Goal: Use online tool/utility: Utilize a website feature to perform a specific function

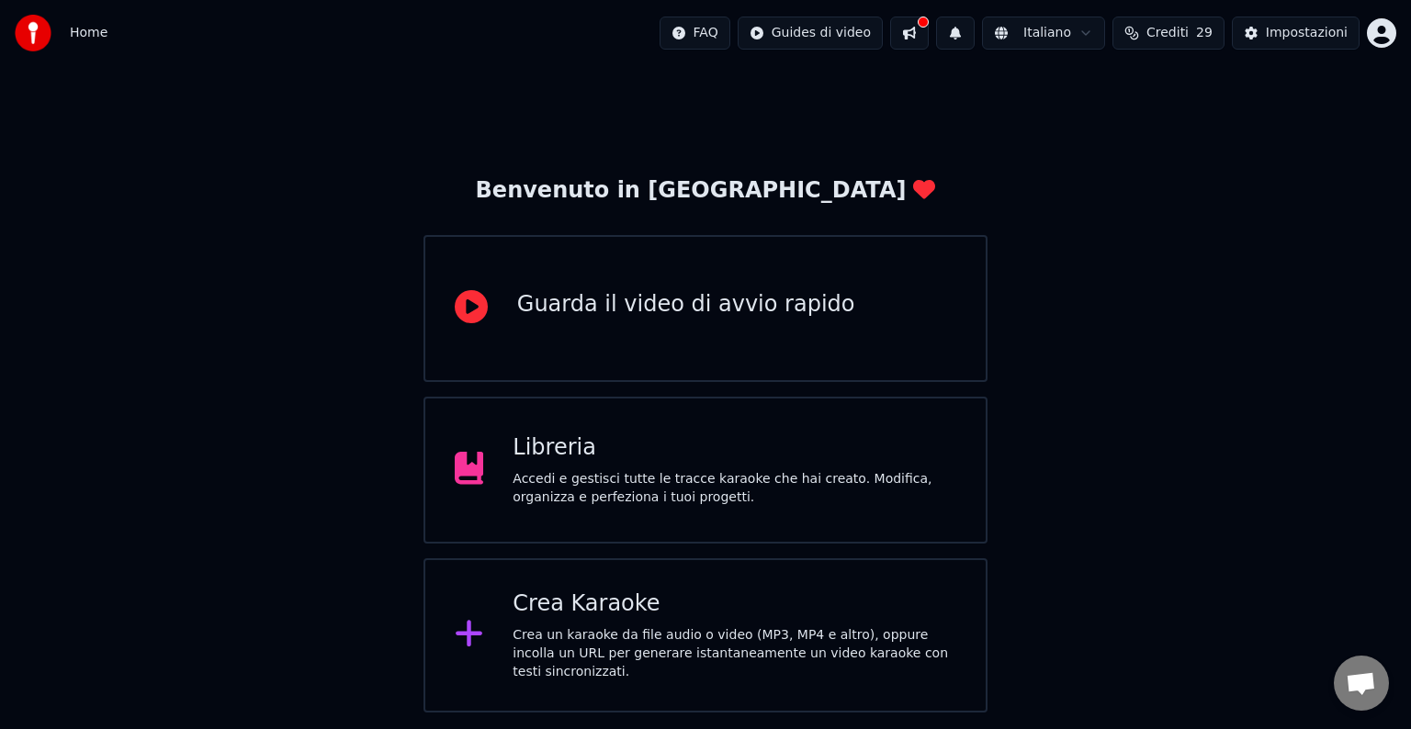
click at [760, 646] on div "Crea un karaoke da file audio o video (MP3, MP4 e altro), oppure incolla un URL…" at bounding box center [734, 653] width 444 height 55
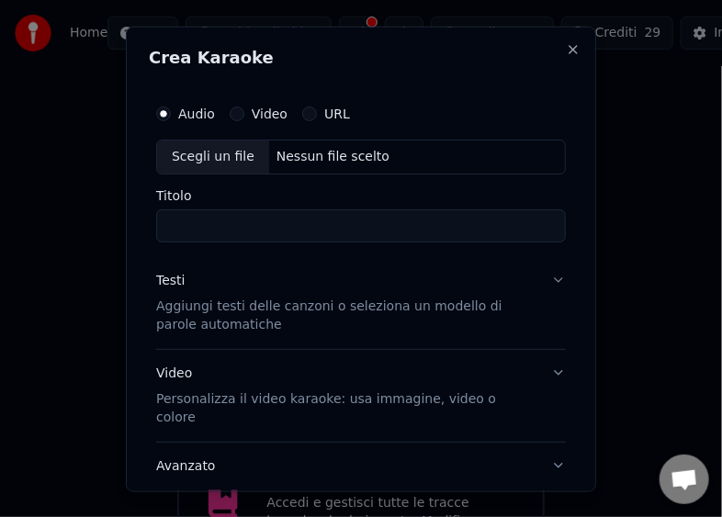
click at [180, 154] on div "Scegli un file" at bounding box center [213, 156] width 112 height 33
type input "**********"
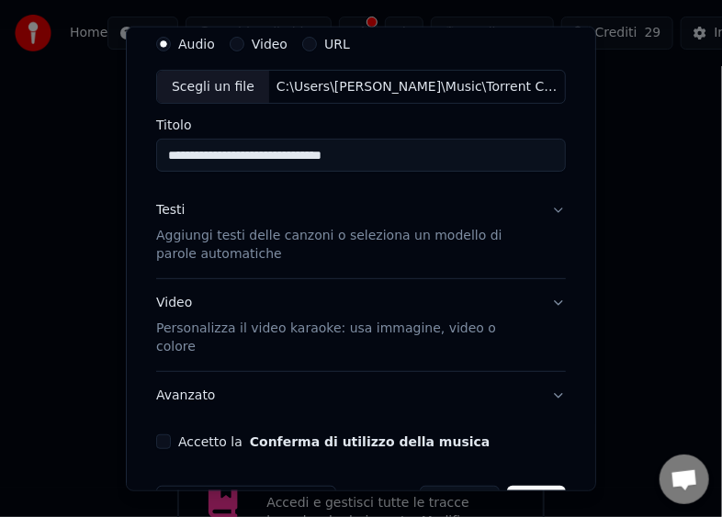
scroll to position [107, 0]
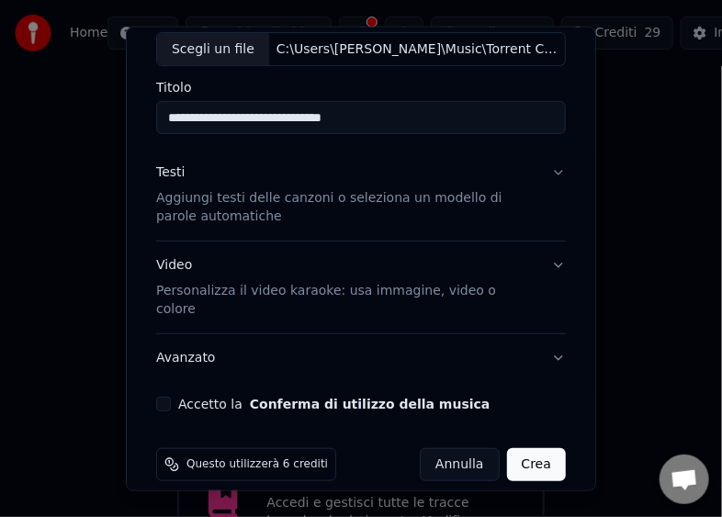
click at [169, 397] on button "Accetto la Conferma di utilizzo della musica" at bounding box center [163, 404] width 15 height 15
click at [522, 448] on button "Crea" at bounding box center [536, 464] width 59 height 33
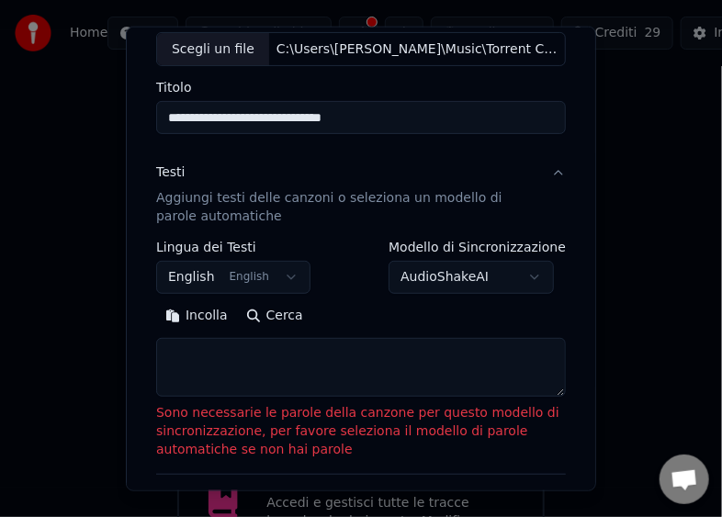
click at [198, 316] on button "Incolla" at bounding box center [196, 315] width 81 height 29
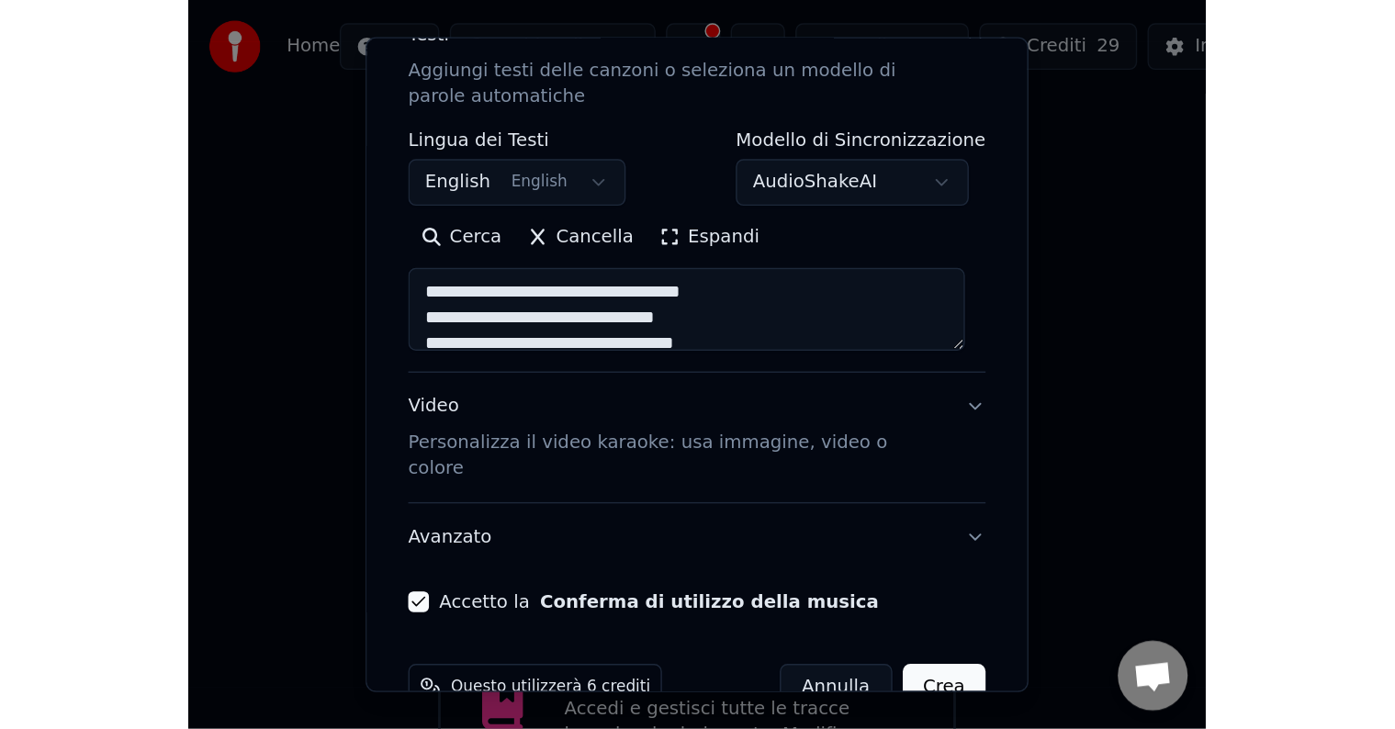
scroll to position [278, 0]
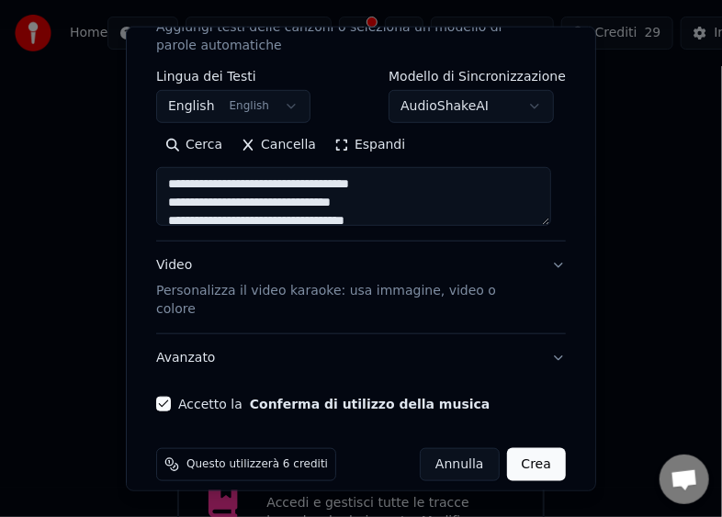
click at [524, 448] on button "Crea" at bounding box center [536, 464] width 59 height 33
type textarea "**********"
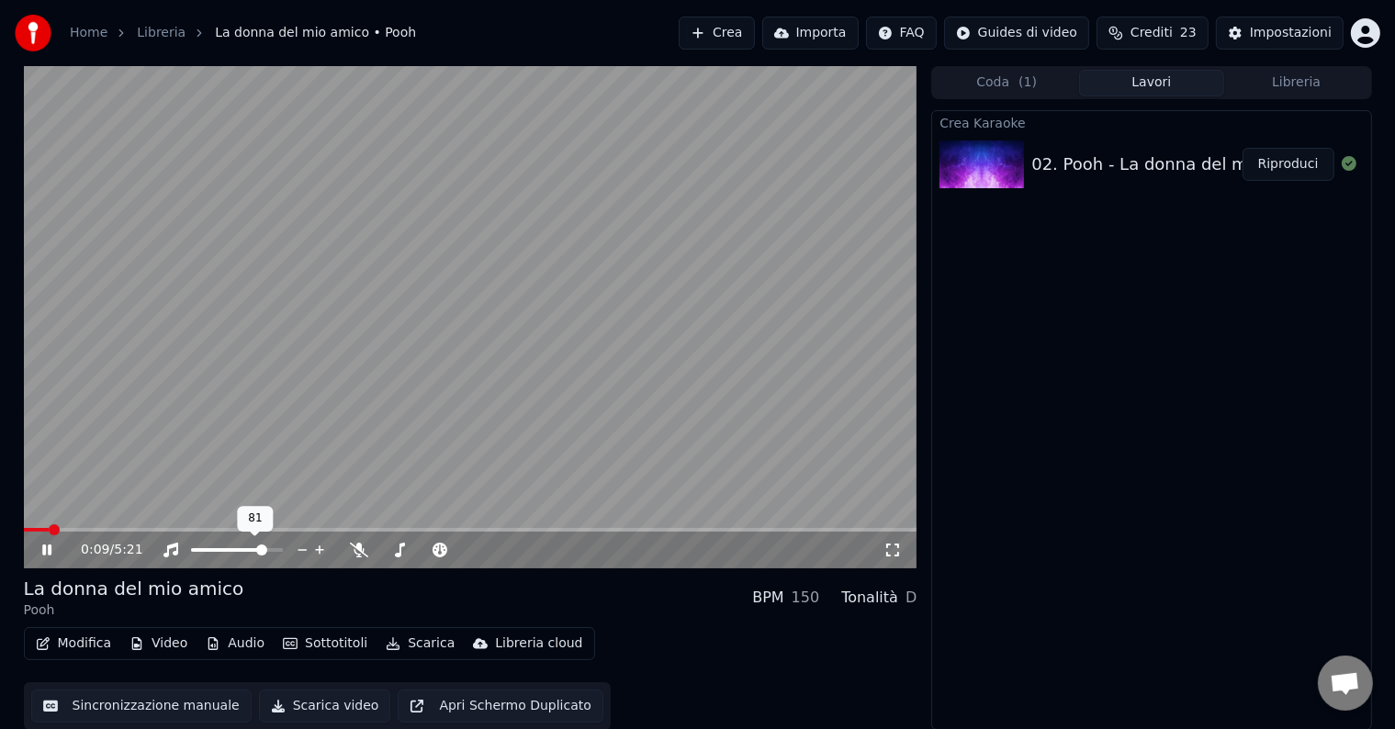
click at [264, 551] on span at bounding box center [228, 550] width 74 height 4
click at [328, 707] on button "Scarica video" at bounding box center [325, 706] width 132 height 33
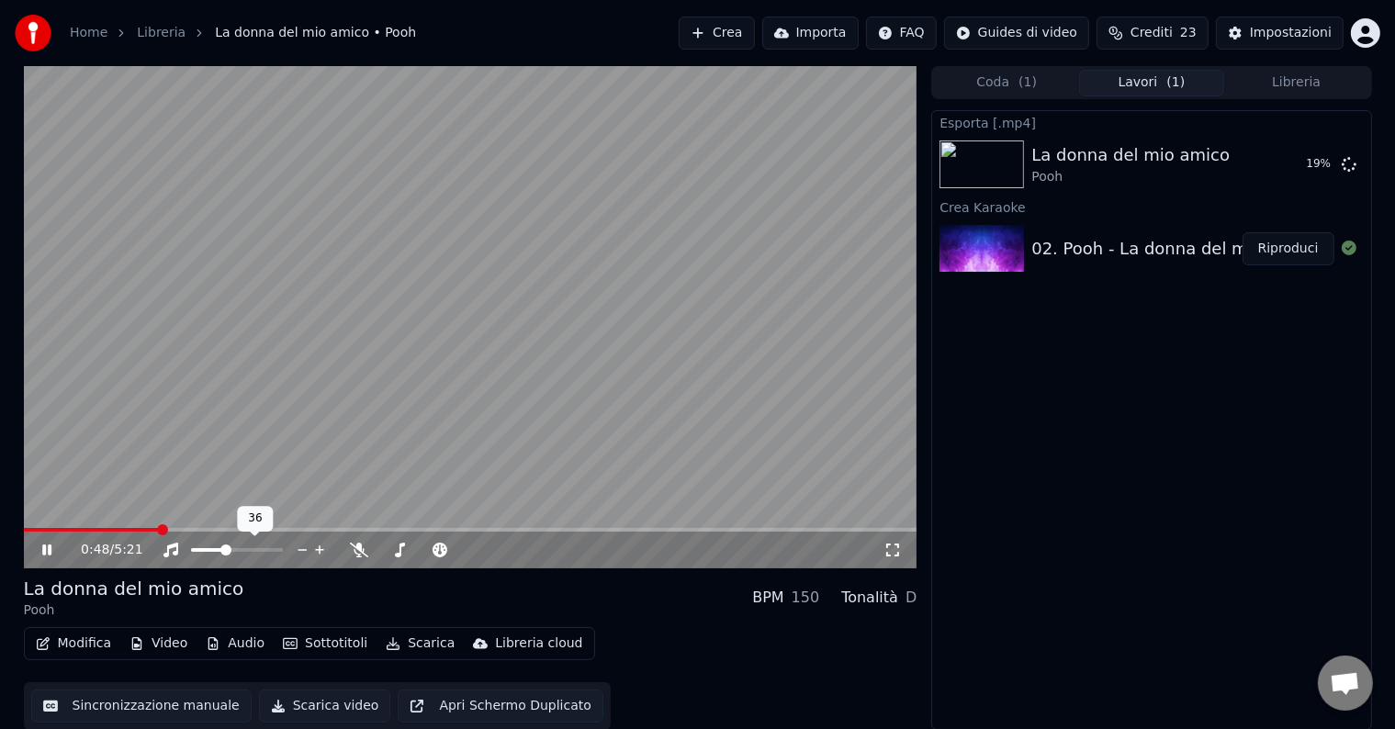
click at [223, 553] on span at bounding box center [225, 550] width 11 height 11
click at [209, 546] on span at bounding box center [213, 550] width 11 height 11
click at [602, 529] on span at bounding box center [471, 530] width 894 height 4
click at [693, 528] on span at bounding box center [471, 530] width 894 height 4
click at [759, 529] on span at bounding box center [471, 530] width 894 height 4
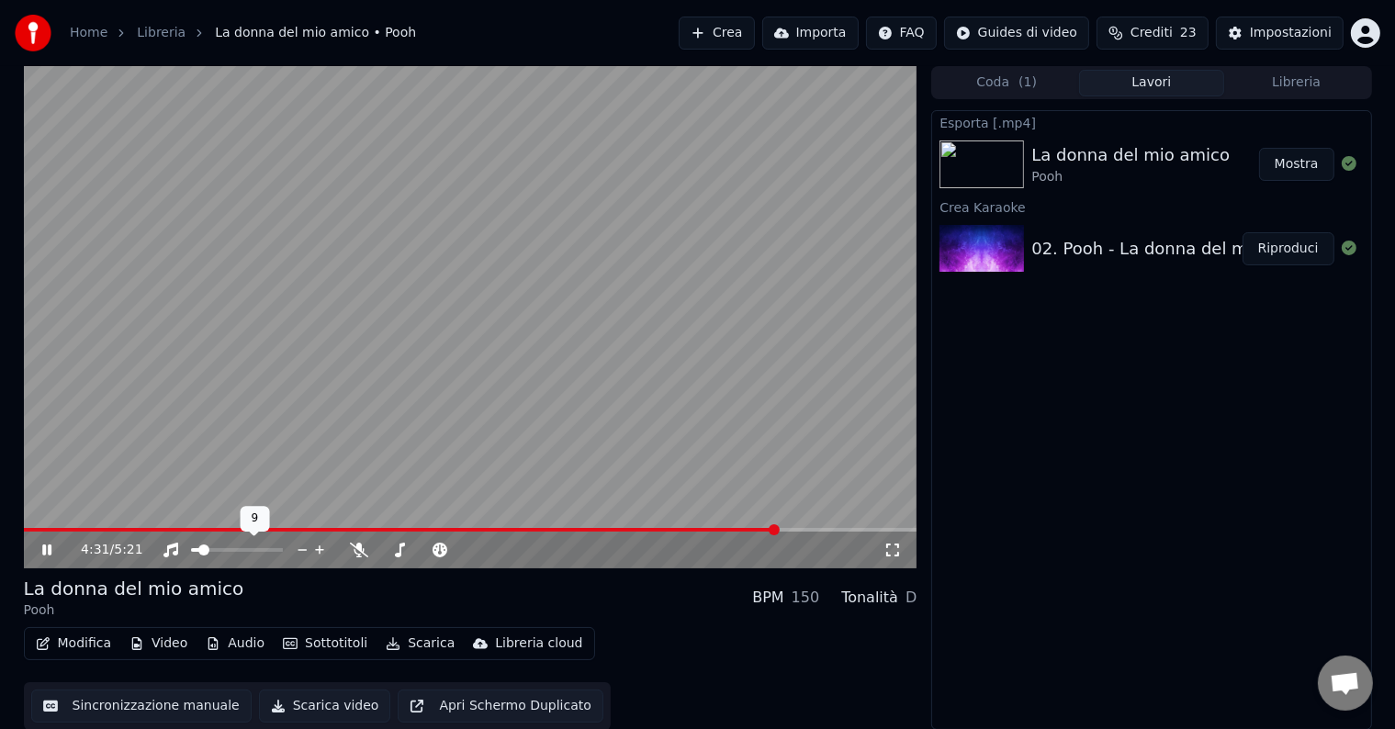
click at [199, 549] on span at bounding box center [203, 550] width 11 height 11
click at [50, 548] on icon at bounding box center [46, 550] width 9 height 11
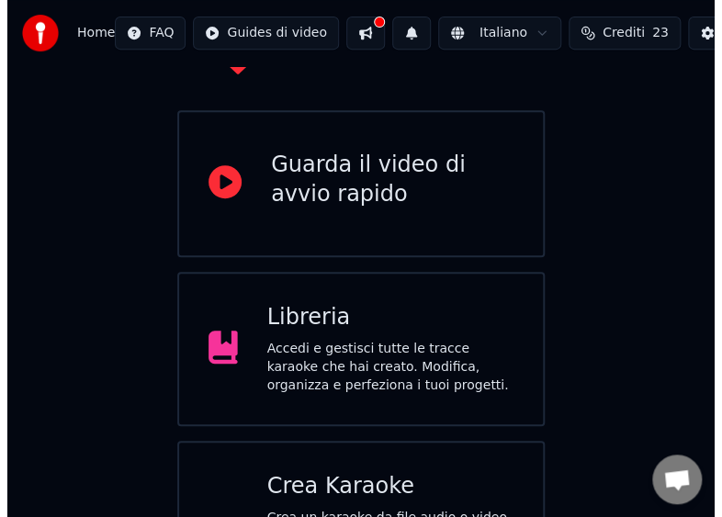
scroll to position [219, 0]
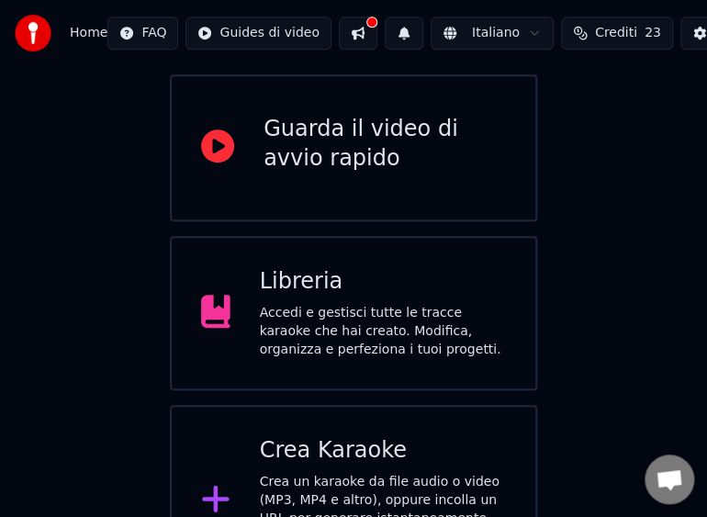
click at [332, 473] on div "Crea un karaoke da file audio o video (MP3, MP4 e altro), oppure incolla un URL…" at bounding box center [383, 519] width 247 height 92
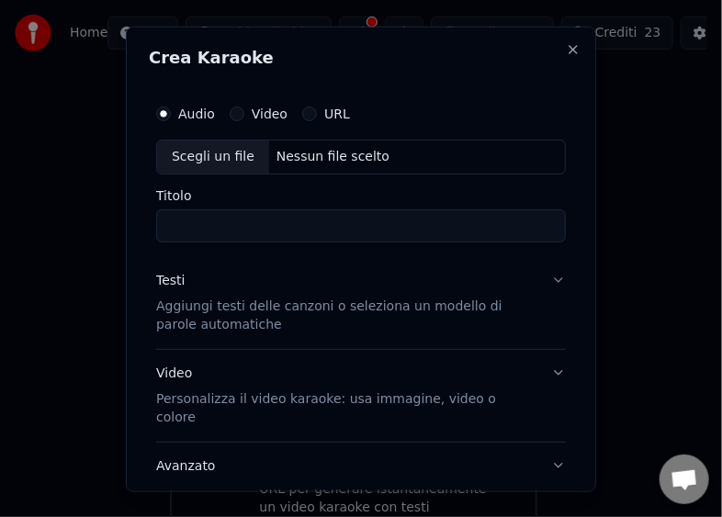
click at [181, 152] on div "Scegli un file" at bounding box center [213, 156] width 112 height 33
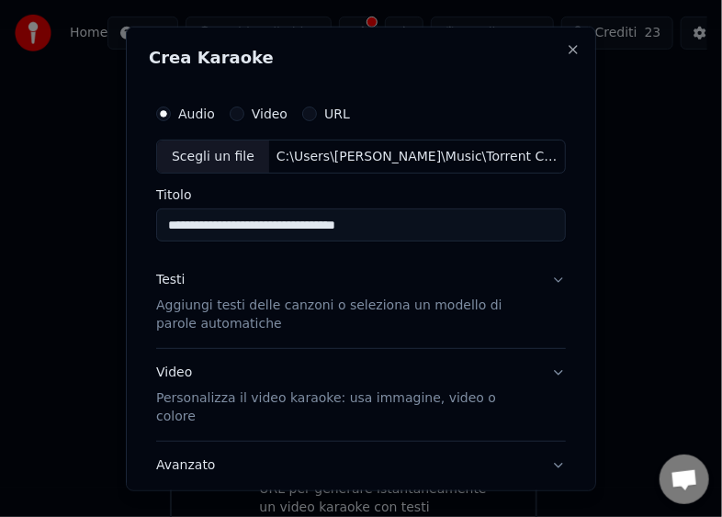
type input "**********"
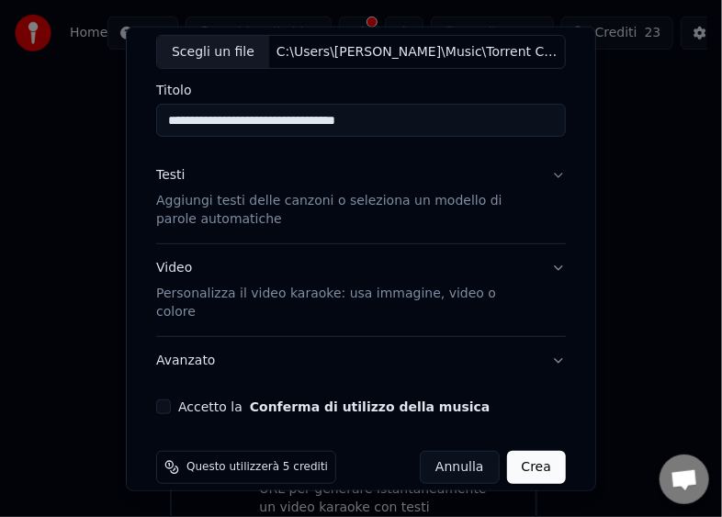
scroll to position [107, 0]
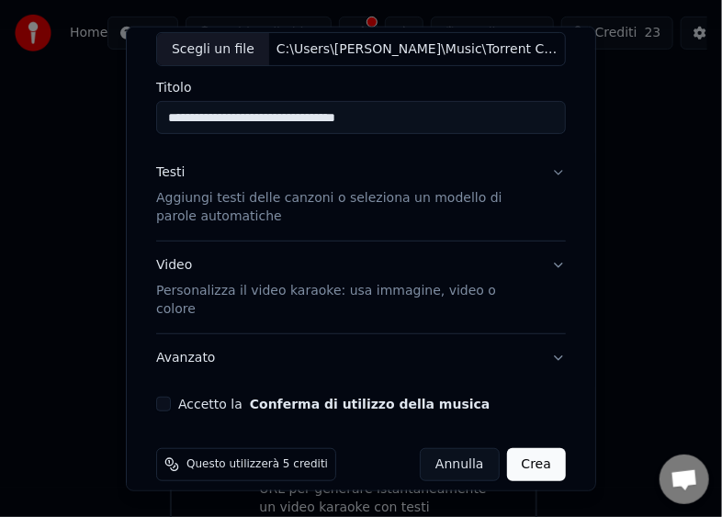
click at [166, 397] on button "Accetto la Conferma di utilizzo della musica" at bounding box center [163, 404] width 15 height 15
click at [523, 448] on button "Crea" at bounding box center [536, 464] width 59 height 33
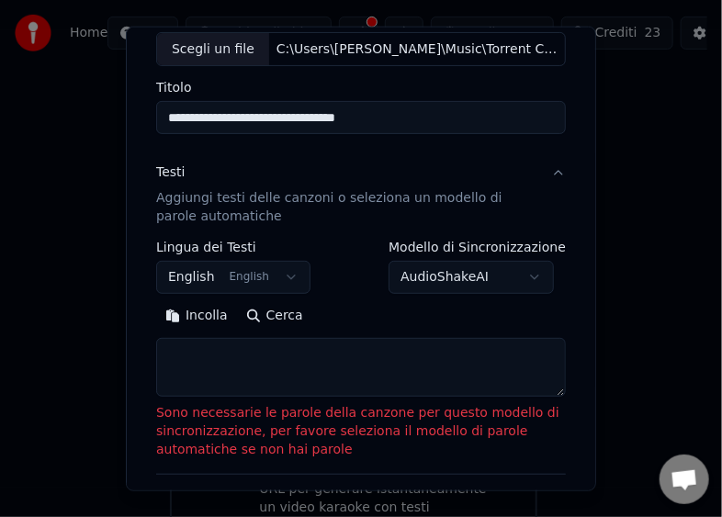
click at [210, 312] on button "Incolla" at bounding box center [196, 315] width 81 height 29
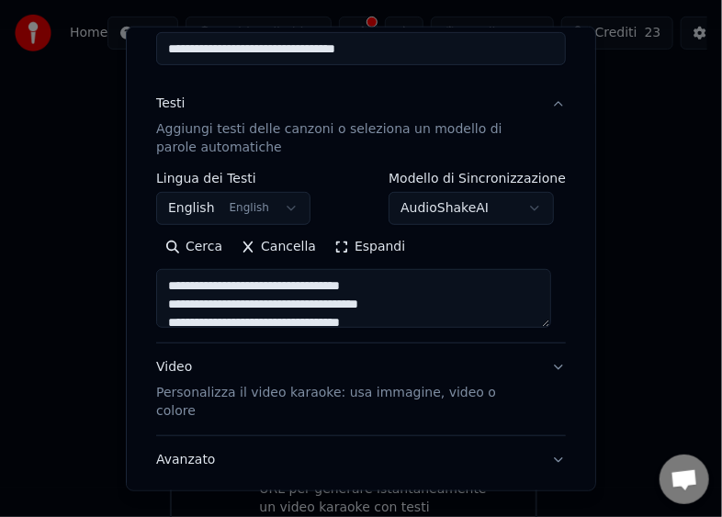
type textarea "**********"
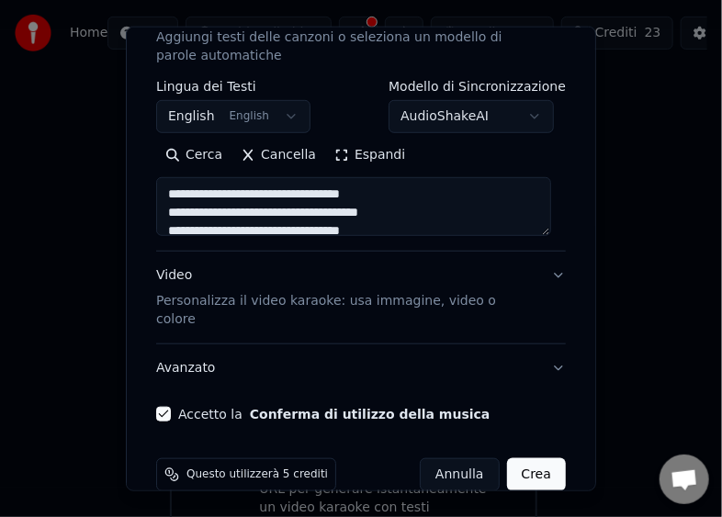
scroll to position [278, 0]
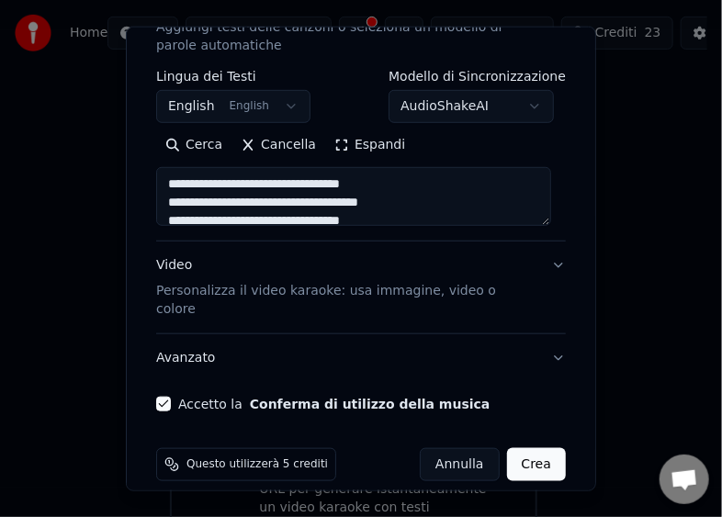
click at [521, 448] on button "Crea" at bounding box center [536, 464] width 59 height 33
select select "**"
type textarea "**********"
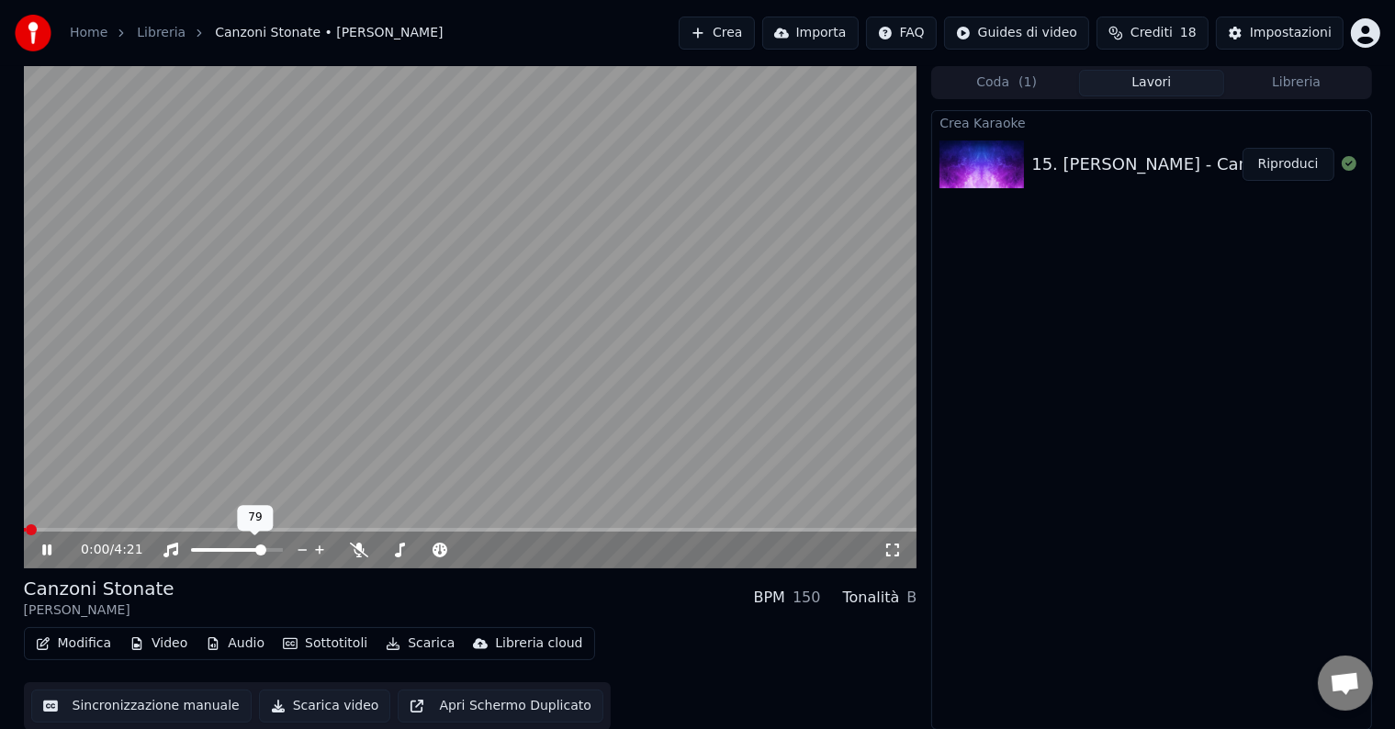
click at [264, 547] on span at bounding box center [260, 550] width 11 height 11
click at [323, 706] on button "Scarica video" at bounding box center [325, 706] width 132 height 33
